Goal: Task Accomplishment & Management: Use online tool/utility

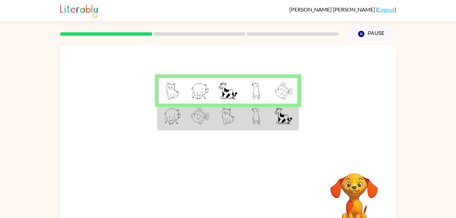
click at [185, 115] on td at bounding box center [172, 116] width 28 height 26
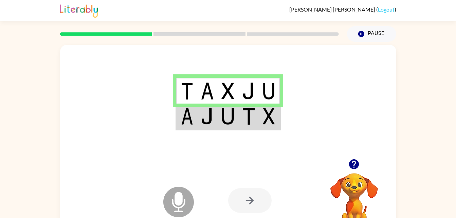
click at [195, 111] on td at bounding box center [186, 116] width 21 height 26
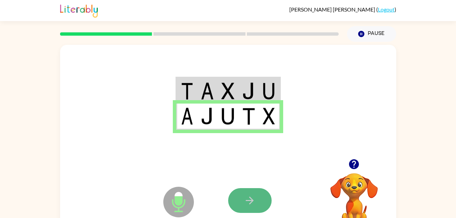
click at [247, 204] on icon "button" at bounding box center [250, 200] width 12 height 12
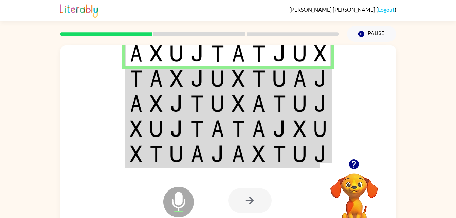
click at [245, 75] on td at bounding box center [238, 78] width 21 height 25
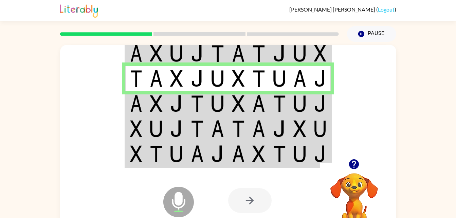
click at [240, 110] on img at bounding box center [238, 103] width 13 height 17
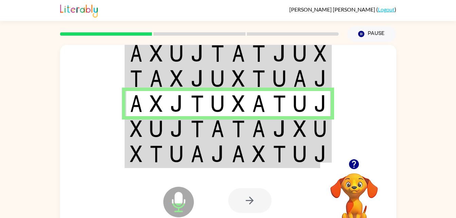
click at [238, 131] on img at bounding box center [238, 128] width 13 height 17
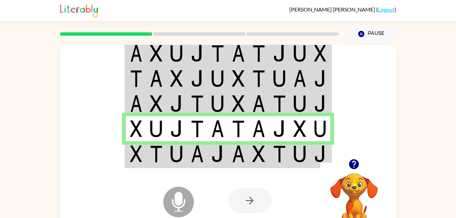
click at [211, 162] on td at bounding box center [217, 154] width 21 height 26
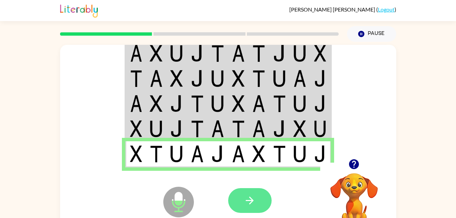
click at [241, 197] on button "button" at bounding box center [249, 200] width 43 height 25
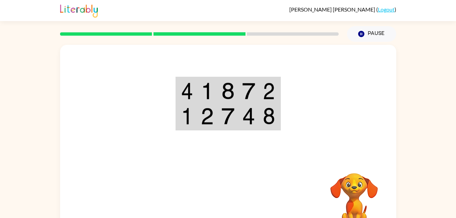
click at [242, 89] on td at bounding box center [248, 91] width 21 height 26
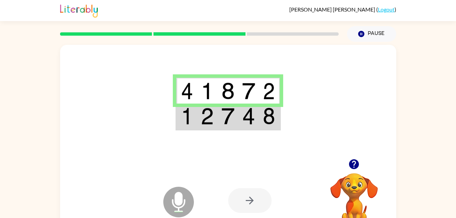
click at [253, 120] on img at bounding box center [248, 116] width 13 height 17
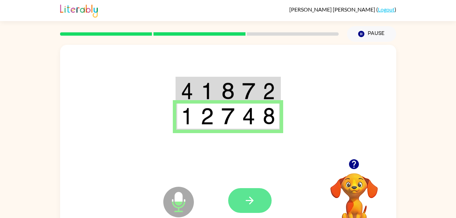
click at [250, 195] on icon "button" at bounding box center [250, 200] width 12 height 12
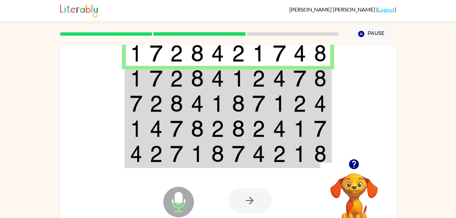
click at [198, 80] on img at bounding box center [197, 78] width 13 height 17
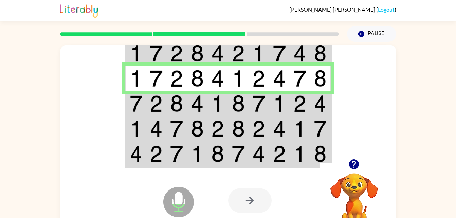
click at [200, 103] on img at bounding box center [197, 103] width 13 height 17
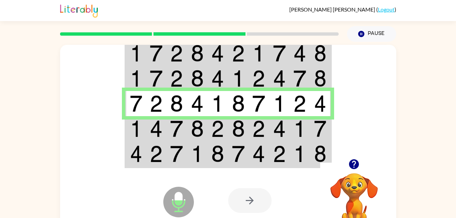
click at [199, 125] on img at bounding box center [197, 128] width 13 height 17
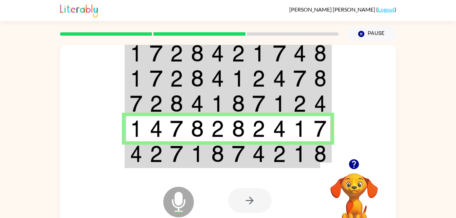
click at [201, 151] on img at bounding box center [197, 153] width 13 height 17
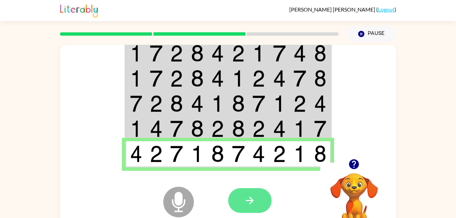
click at [251, 202] on icon "button" at bounding box center [250, 200] width 8 height 8
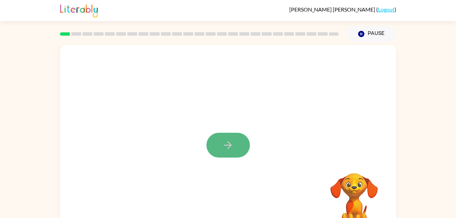
click at [238, 151] on button "button" at bounding box center [227, 145] width 43 height 25
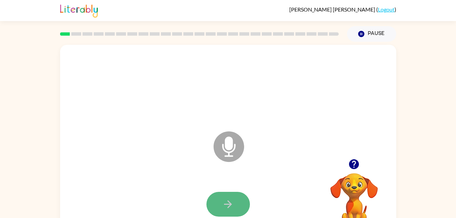
click at [226, 206] on icon "button" at bounding box center [228, 204] width 12 height 12
click at [225, 205] on icon "button" at bounding box center [228, 204] width 12 height 12
click at [227, 202] on icon "button" at bounding box center [228, 204] width 12 height 12
click at [232, 200] on icon "button" at bounding box center [228, 204] width 12 height 12
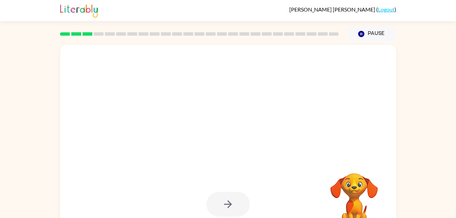
click at [230, 198] on div at bounding box center [227, 204] width 43 height 25
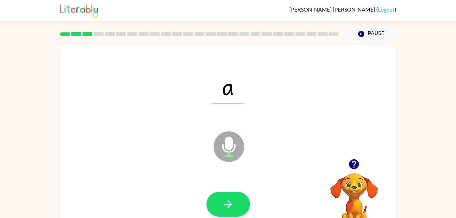
click at [233, 198] on icon "button" at bounding box center [228, 204] width 12 height 12
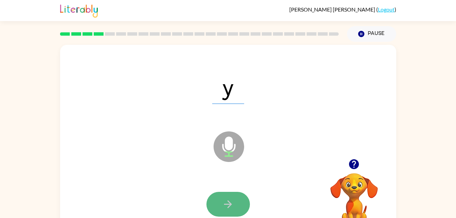
click at [232, 201] on icon "button" at bounding box center [228, 204] width 12 height 12
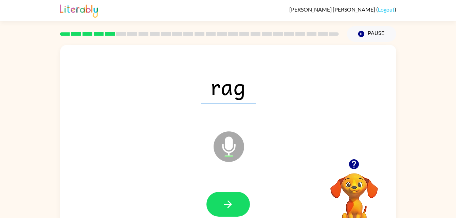
drag, startPoint x: 228, startPoint y: 202, endPoint x: 257, endPoint y: 61, distance: 143.7
click at [257, 61] on div "rag" at bounding box center [228, 86] width 322 height 56
click at [224, 209] on icon "button" at bounding box center [228, 204] width 12 height 12
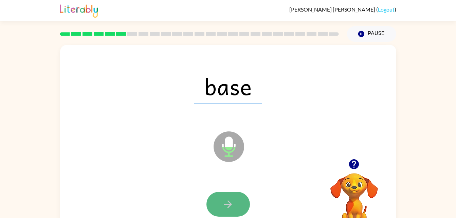
click at [226, 203] on icon "button" at bounding box center [228, 204] width 12 height 12
click at [228, 199] on icon "button" at bounding box center [228, 204] width 12 height 12
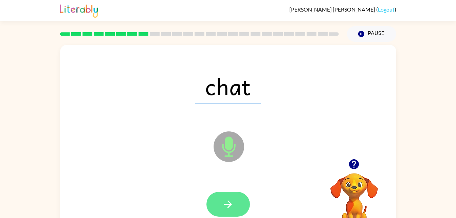
click at [227, 197] on button "button" at bounding box center [227, 204] width 43 height 25
click at [228, 197] on button "button" at bounding box center [227, 204] width 43 height 25
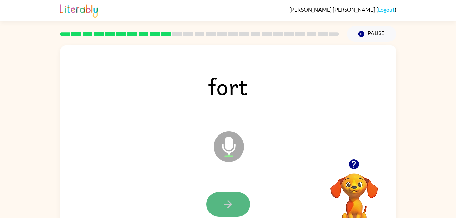
click at [227, 196] on button "button" at bounding box center [227, 204] width 43 height 25
click at [226, 201] on icon "button" at bounding box center [228, 204] width 12 height 12
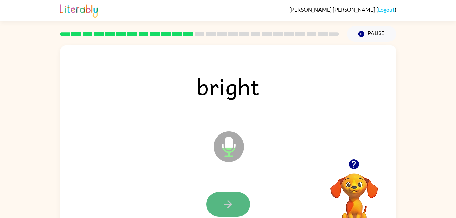
click at [224, 200] on icon "button" at bounding box center [228, 204] width 12 height 12
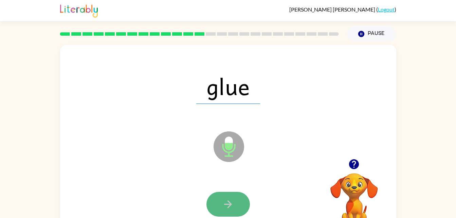
click at [224, 198] on icon "button" at bounding box center [228, 204] width 12 height 12
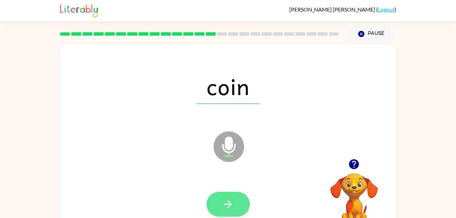
click at [226, 196] on button "button" at bounding box center [227, 204] width 43 height 25
click at [223, 194] on button "button" at bounding box center [227, 204] width 43 height 25
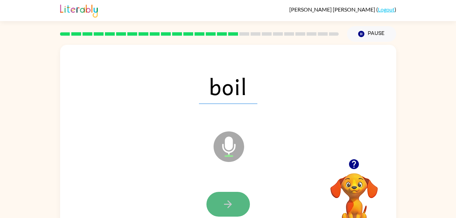
click at [225, 192] on button "button" at bounding box center [227, 204] width 43 height 25
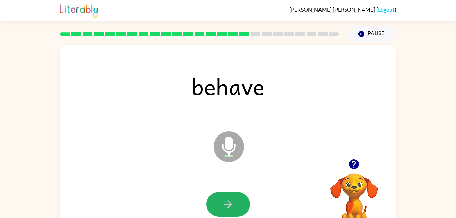
click at [225, 192] on button "button" at bounding box center [227, 204] width 43 height 25
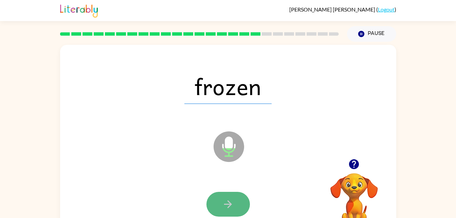
click at [224, 201] on icon "button" at bounding box center [228, 204] width 12 height 12
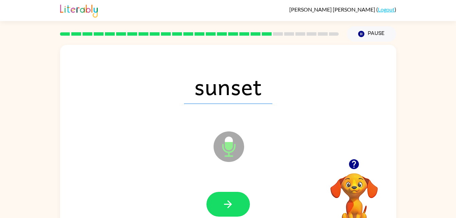
click at [224, 201] on icon "button" at bounding box center [228, 204] width 12 height 12
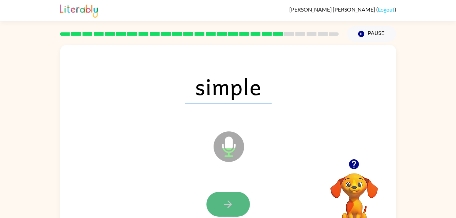
click at [227, 195] on button "button" at bounding box center [227, 204] width 43 height 25
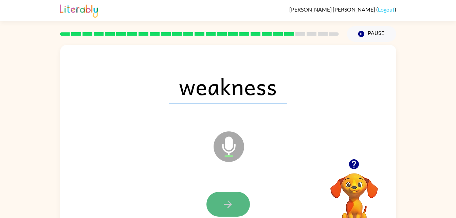
click at [224, 194] on button "button" at bounding box center [227, 204] width 43 height 25
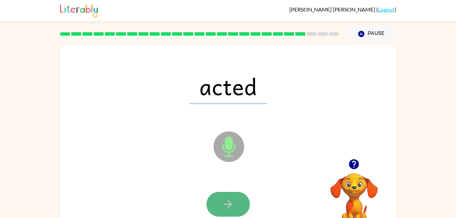
click at [226, 196] on button "button" at bounding box center [227, 204] width 43 height 25
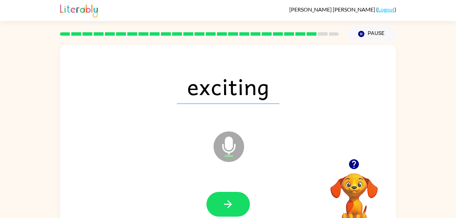
drag, startPoint x: 219, startPoint y: 191, endPoint x: 134, endPoint y: 85, distance: 135.7
click at [134, 85] on div "exciting" at bounding box center [228, 86] width 322 height 56
click at [221, 206] on button "button" at bounding box center [227, 204] width 43 height 25
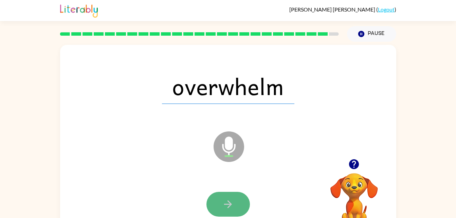
click at [232, 202] on icon "button" at bounding box center [228, 204] width 12 height 12
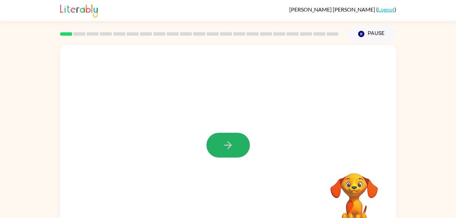
click at [227, 148] on icon "button" at bounding box center [228, 145] width 12 height 12
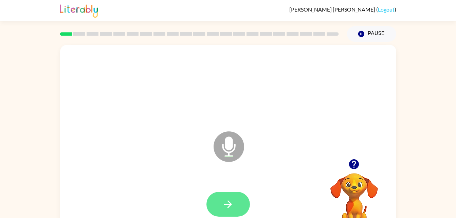
click at [237, 204] on button "button" at bounding box center [227, 204] width 43 height 25
click at [232, 200] on icon "button" at bounding box center [228, 204] width 12 height 12
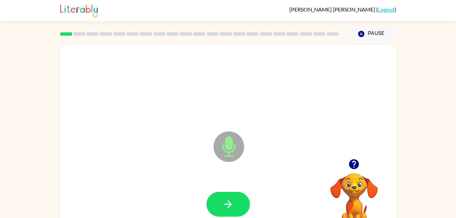
click at [236, 190] on div at bounding box center [228, 204] width 322 height 56
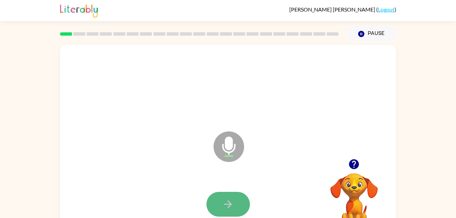
click at [233, 211] on button "button" at bounding box center [227, 204] width 43 height 25
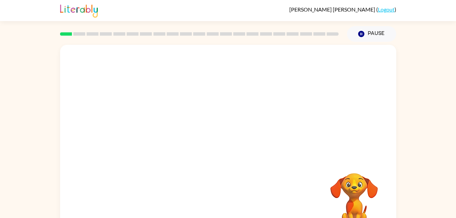
click at [262, 176] on div at bounding box center [228, 204] width 322 height 56
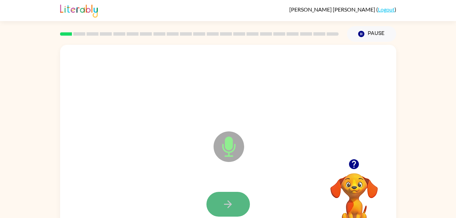
click at [238, 201] on button "button" at bounding box center [227, 204] width 43 height 25
click at [222, 210] on button "button" at bounding box center [227, 204] width 43 height 25
click at [224, 204] on icon "button" at bounding box center [228, 204] width 8 height 8
click at [226, 206] on icon "button" at bounding box center [228, 204] width 12 height 12
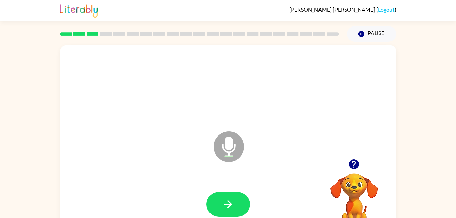
click at [222, 187] on div at bounding box center [228, 204] width 322 height 56
click at [224, 203] on icon "button" at bounding box center [228, 204] width 12 height 12
click at [226, 203] on icon "button" at bounding box center [228, 204] width 12 height 12
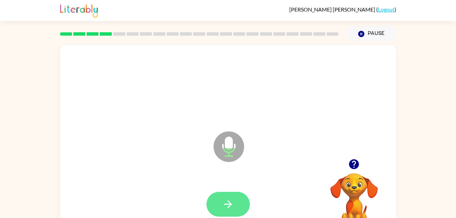
click at [236, 195] on button "button" at bounding box center [227, 204] width 43 height 25
click at [237, 213] on button "button" at bounding box center [227, 204] width 43 height 25
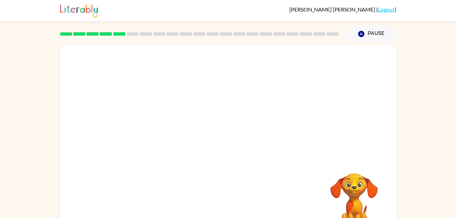
click at [254, 106] on div at bounding box center [228, 102] width 336 height 114
click at [433, 107] on div "Your browser must support playing .mp4 files to use Literably. Please try using…" at bounding box center [228, 140] width 456 height 197
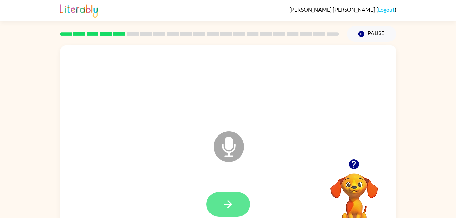
click at [230, 197] on button "button" at bounding box center [227, 204] width 43 height 25
click at [223, 197] on button "button" at bounding box center [227, 204] width 43 height 25
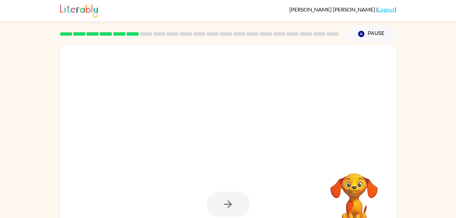
click at [282, 202] on div at bounding box center [228, 204] width 322 height 56
click at [283, 206] on div at bounding box center [228, 204] width 322 height 56
click at [231, 202] on div at bounding box center [227, 204] width 43 height 25
click at [360, 35] on icon "Pause" at bounding box center [360, 33] width 7 height 7
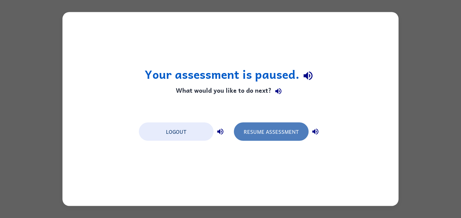
click at [257, 138] on button "Resume Assessment" at bounding box center [271, 131] width 75 height 18
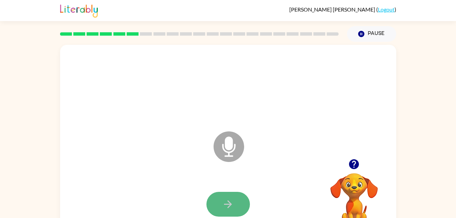
click at [230, 203] on icon "button" at bounding box center [228, 204] width 8 height 8
click at [233, 202] on icon "button" at bounding box center [228, 204] width 12 height 12
click at [229, 198] on icon "button" at bounding box center [228, 204] width 12 height 12
click at [223, 199] on icon "button" at bounding box center [228, 204] width 12 height 12
click at [227, 200] on icon "button" at bounding box center [228, 204] width 12 height 12
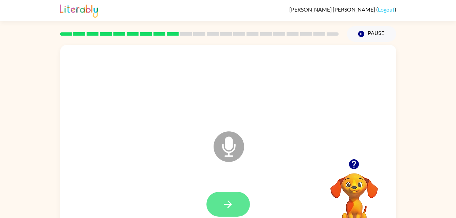
click at [227, 202] on icon "button" at bounding box center [228, 204] width 12 height 12
click at [226, 195] on button "button" at bounding box center [227, 204] width 43 height 25
drag, startPoint x: 224, startPoint y: 195, endPoint x: 222, endPoint y: 198, distance: 3.5
click at [222, 198] on icon "button" at bounding box center [228, 204] width 12 height 12
click at [219, 195] on button "button" at bounding box center [227, 204] width 43 height 25
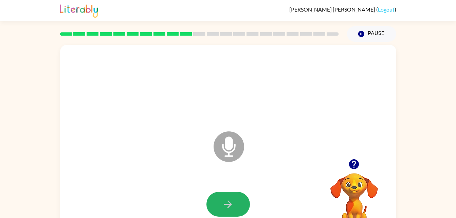
click at [219, 195] on button "button" at bounding box center [227, 204] width 43 height 25
click at [224, 202] on icon "button" at bounding box center [228, 204] width 12 height 12
click at [223, 202] on icon "button" at bounding box center [228, 204] width 12 height 12
click at [211, 208] on button "button" at bounding box center [227, 204] width 43 height 25
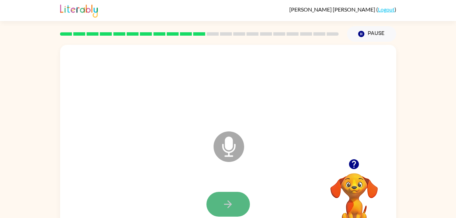
click at [236, 198] on button "button" at bounding box center [227, 204] width 43 height 25
click at [235, 196] on button "button" at bounding box center [227, 204] width 43 height 25
click at [223, 205] on icon "button" at bounding box center [228, 204] width 12 height 12
click at [219, 205] on button "button" at bounding box center [227, 204] width 43 height 25
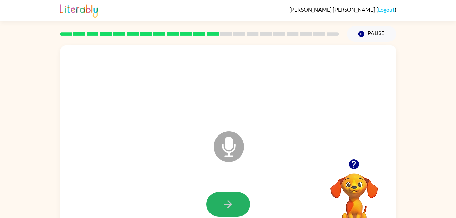
click at [241, 196] on button "button" at bounding box center [227, 204] width 43 height 25
click at [234, 192] on button "button" at bounding box center [227, 204] width 43 height 25
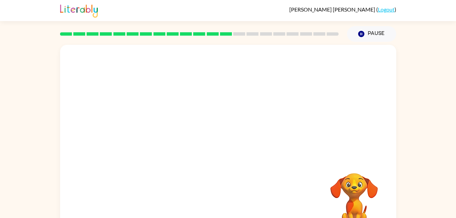
click at [93, 65] on div at bounding box center [228, 102] width 336 height 114
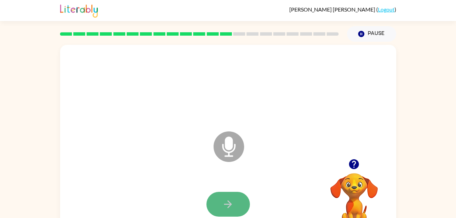
click at [231, 201] on icon "button" at bounding box center [228, 204] width 12 height 12
click at [231, 203] on icon "button" at bounding box center [228, 204] width 12 height 12
click at [222, 217] on html "[PERSON_NAME] ( Logout ) Pause Pause Microphone The Microphone is here when it …" at bounding box center [228, 119] width 456 height 239
click at [226, 196] on button "button" at bounding box center [227, 204] width 43 height 25
click at [225, 200] on icon "button" at bounding box center [228, 204] width 12 height 12
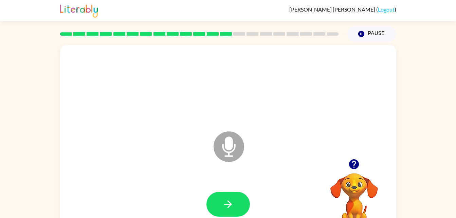
click at [225, 200] on icon "button" at bounding box center [228, 204] width 12 height 12
click at [234, 197] on button "button" at bounding box center [227, 204] width 43 height 25
click at [236, 202] on button "button" at bounding box center [227, 204] width 43 height 25
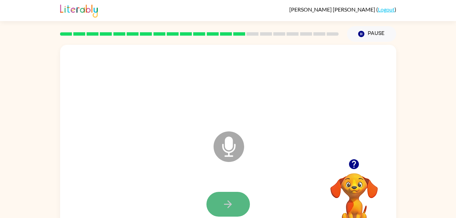
click at [236, 201] on button "button" at bounding box center [227, 204] width 43 height 25
click at [227, 207] on icon "button" at bounding box center [228, 204] width 12 height 12
click at [225, 200] on icon "button" at bounding box center [228, 204] width 12 height 12
click at [231, 201] on icon "button" at bounding box center [228, 204] width 12 height 12
click at [221, 200] on button "button" at bounding box center [227, 204] width 43 height 25
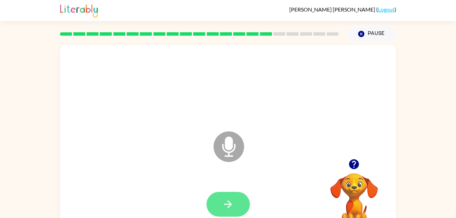
click at [222, 202] on icon "button" at bounding box center [228, 204] width 12 height 12
click at [223, 203] on icon "button" at bounding box center [228, 204] width 12 height 12
click at [223, 195] on button "button" at bounding box center [227, 204] width 43 height 25
click at [231, 203] on icon "button" at bounding box center [228, 204] width 12 height 12
click at [230, 201] on icon "button" at bounding box center [228, 204] width 12 height 12
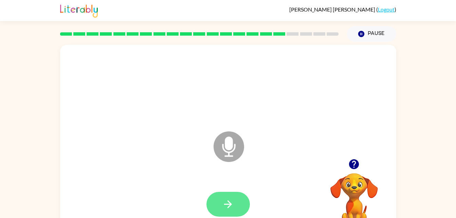
click at [209, 196] on button "button" at bounding box center [227, 204] width 43 height 25
click at [235, 207] on button "button" at bounding box center [227, 204] width 43 height 25
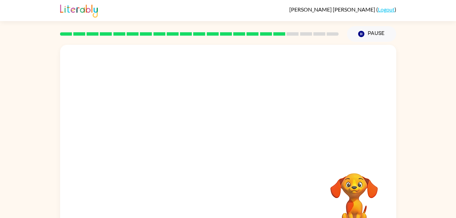
click at [235, 207] on div at bounding box center [228, 204] width 322 height 56
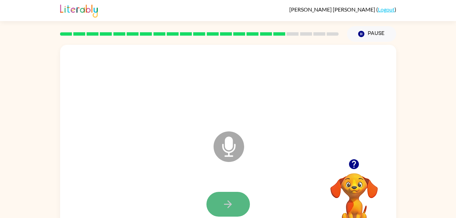
click at [228, 204] on icon "button" at bounding box center [228, 204] width 8 height 8
click at [233, 206] on icon "button" at bounding box center [228, 204] width 12 height 12
click at [228, 202] on icon "button" at bounding box center [228, 204] width 12 height 12
click at [234, 204] on button "button" at bounding box center [227, 204] width 43 height 25
click at [234, 202] on button "button" at bounding box center [227, 204] width 43 height 25
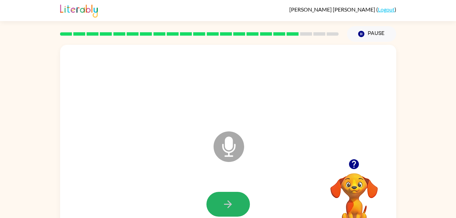
click at [234, 202] on button "button" at bounding box center [227, 204] width 43 height 25
click at [231, 203] on icon "button" at bounding box center [228, 204] width 8 height 8
click at [232, 203] on icon "button" at bounding box center [228, 204] width 12 height 12
click at [225, 195] on button "button" at bounding box center [227, 204] width 43 height 25
click at [233, 194] on button "button" at bounding box center [227, 204] width 43 height 25
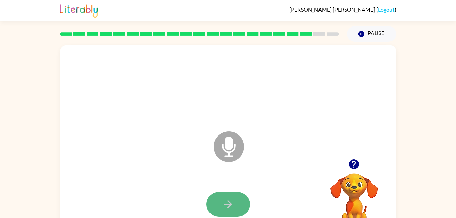
click at [233, 207] on icon "button" at bounding box center [228, 204] width 12 height 12
drag, startPoint x: 233, startPoint y: 207, endPoint x: 223, endPoint y: 192, distance: 18.3
click at [223, 192] on button "button" at bounding box center [227, 204] width 43 height 25
click at [228, 200] on icon "button" at bounding box center [228, 204] width 12 height 12
click at [230, 202] on icon "button" at bounding box center [228, 204] width 12 height 12
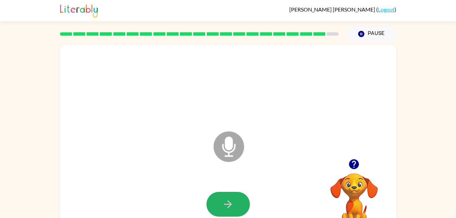
click at [230, 202] on icon "button" at bounding box center [228, 204] width 12 height 12
